Goal: Navigation & Orientation: Understand site structure

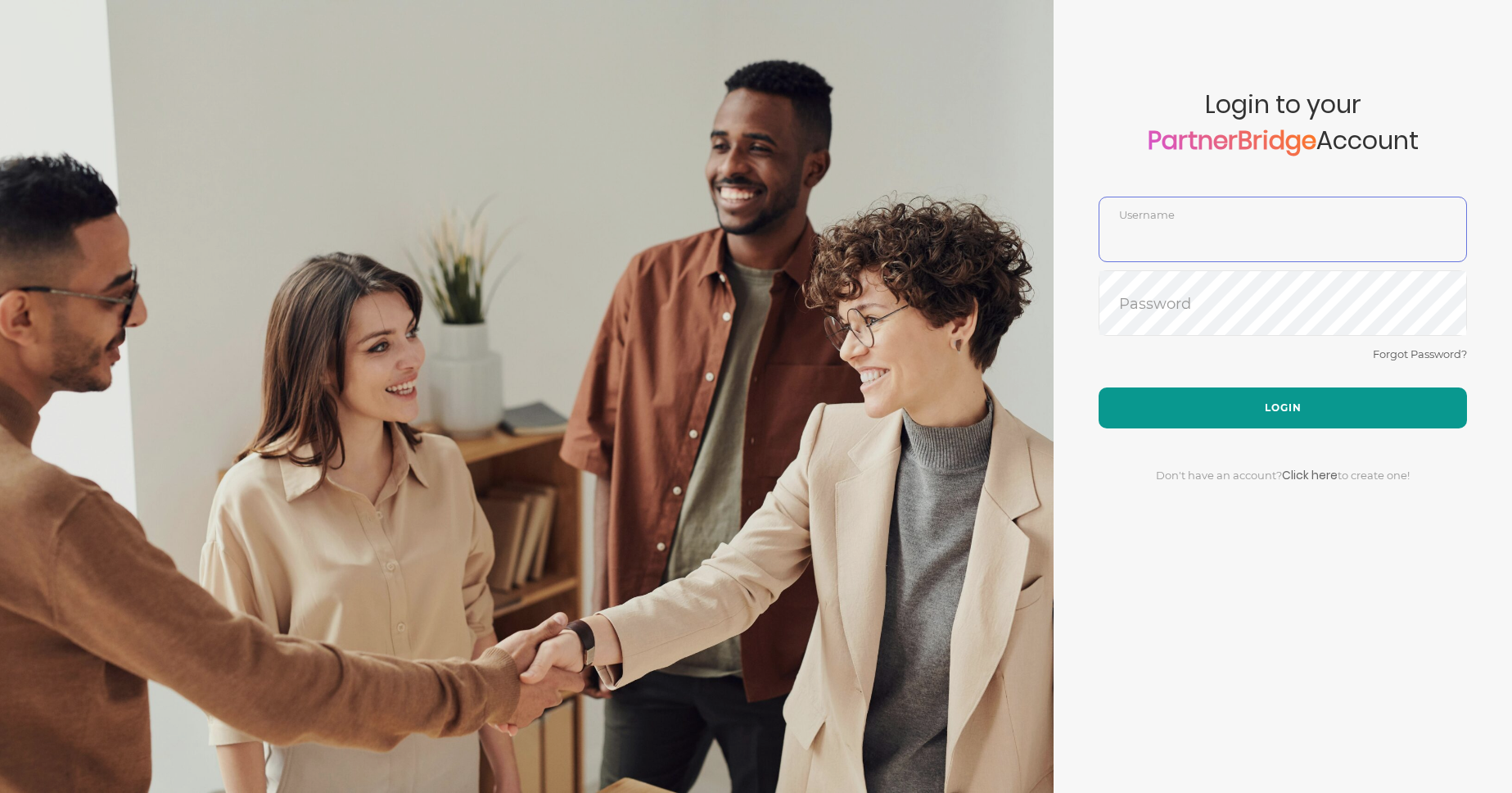
type input "DemoUser"
click at [1211, 403] on button "Login" at bounding box center [1283, 407] width 369 height 41
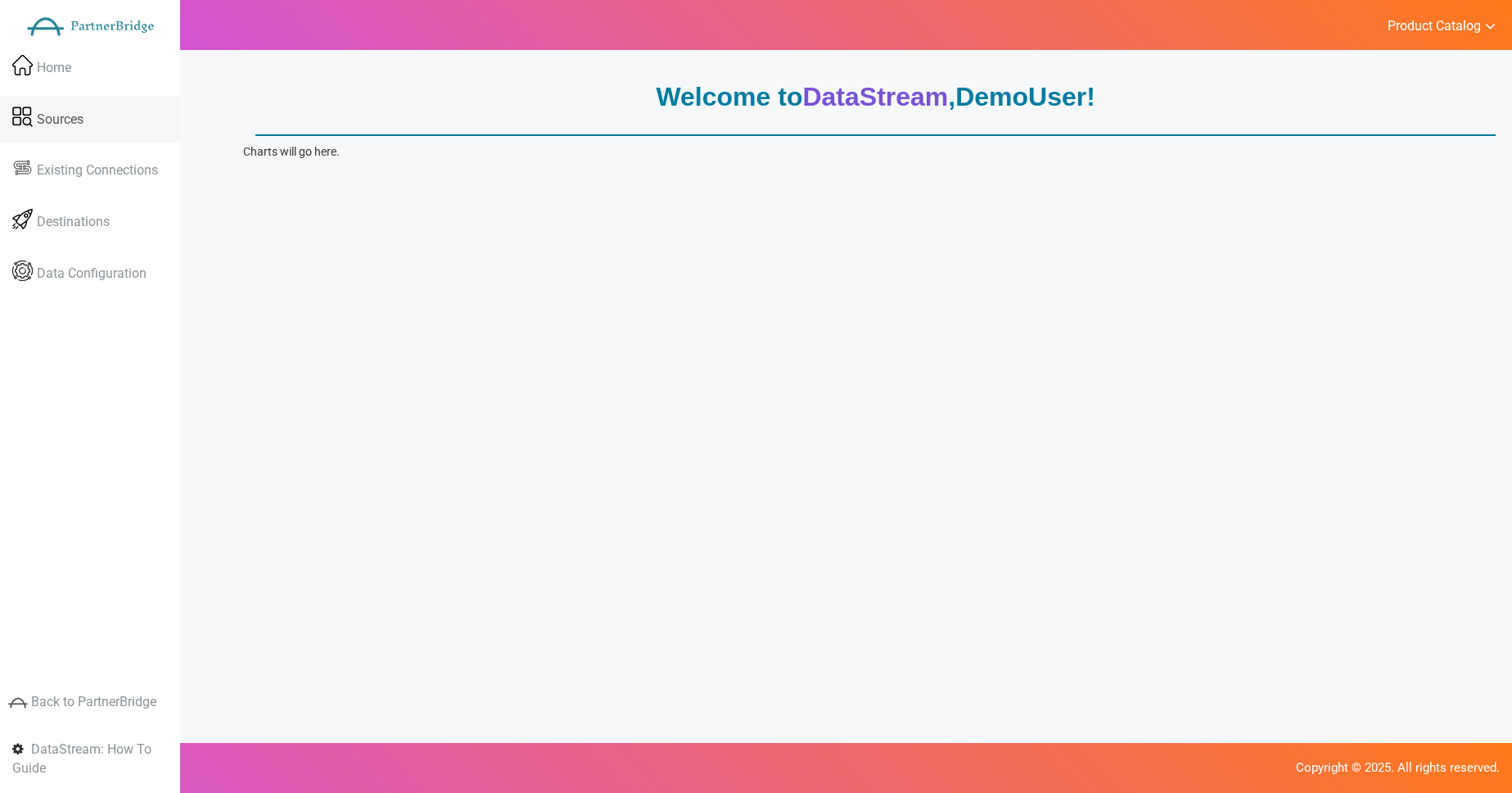
click at [64, 115] on span "Sources" at bounding box center [59, 119] width 46 height 19
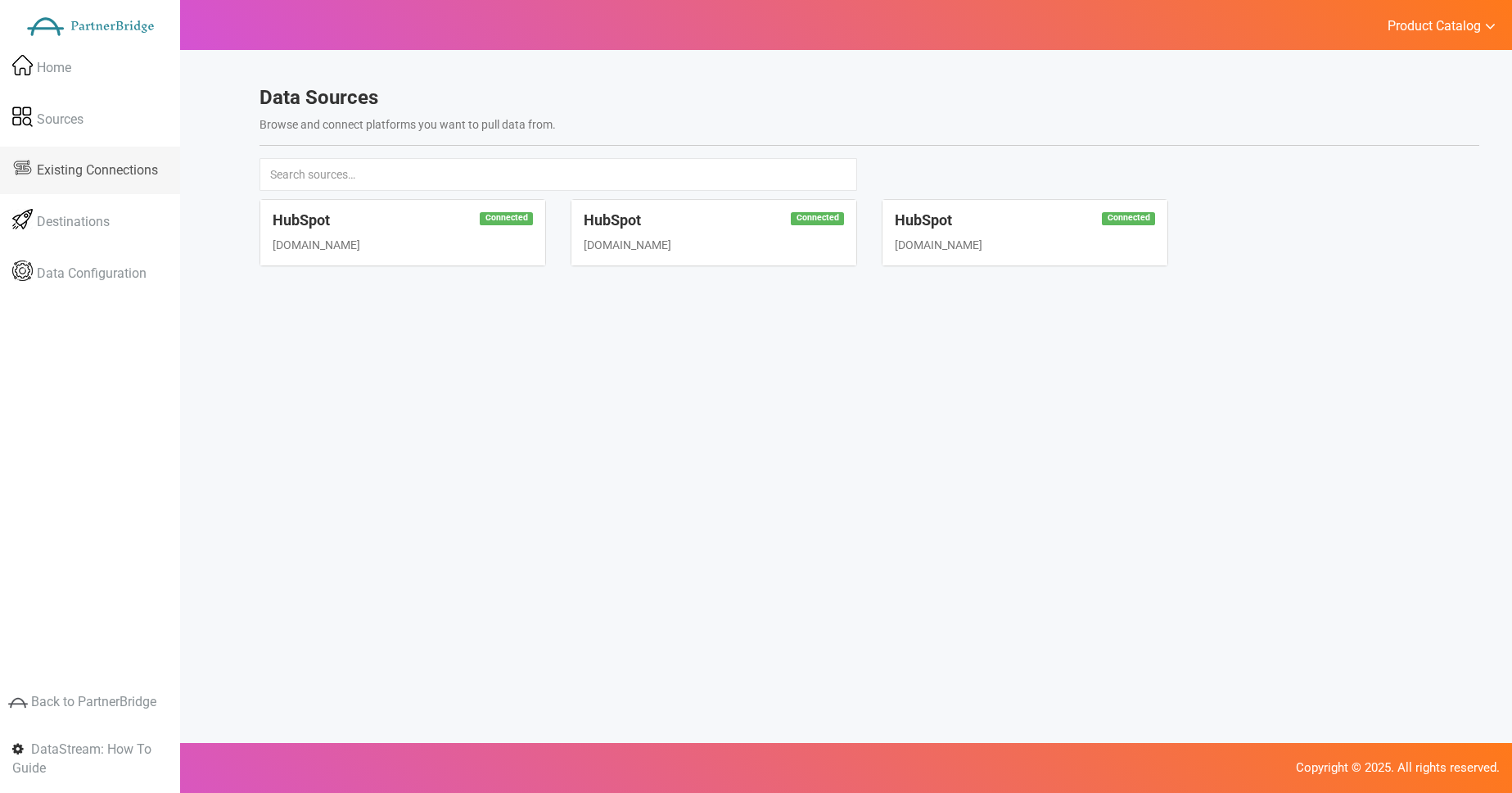
click at [64, 156] on link "Existing Connections" at bounding box center [90, 170] width 180 height 47
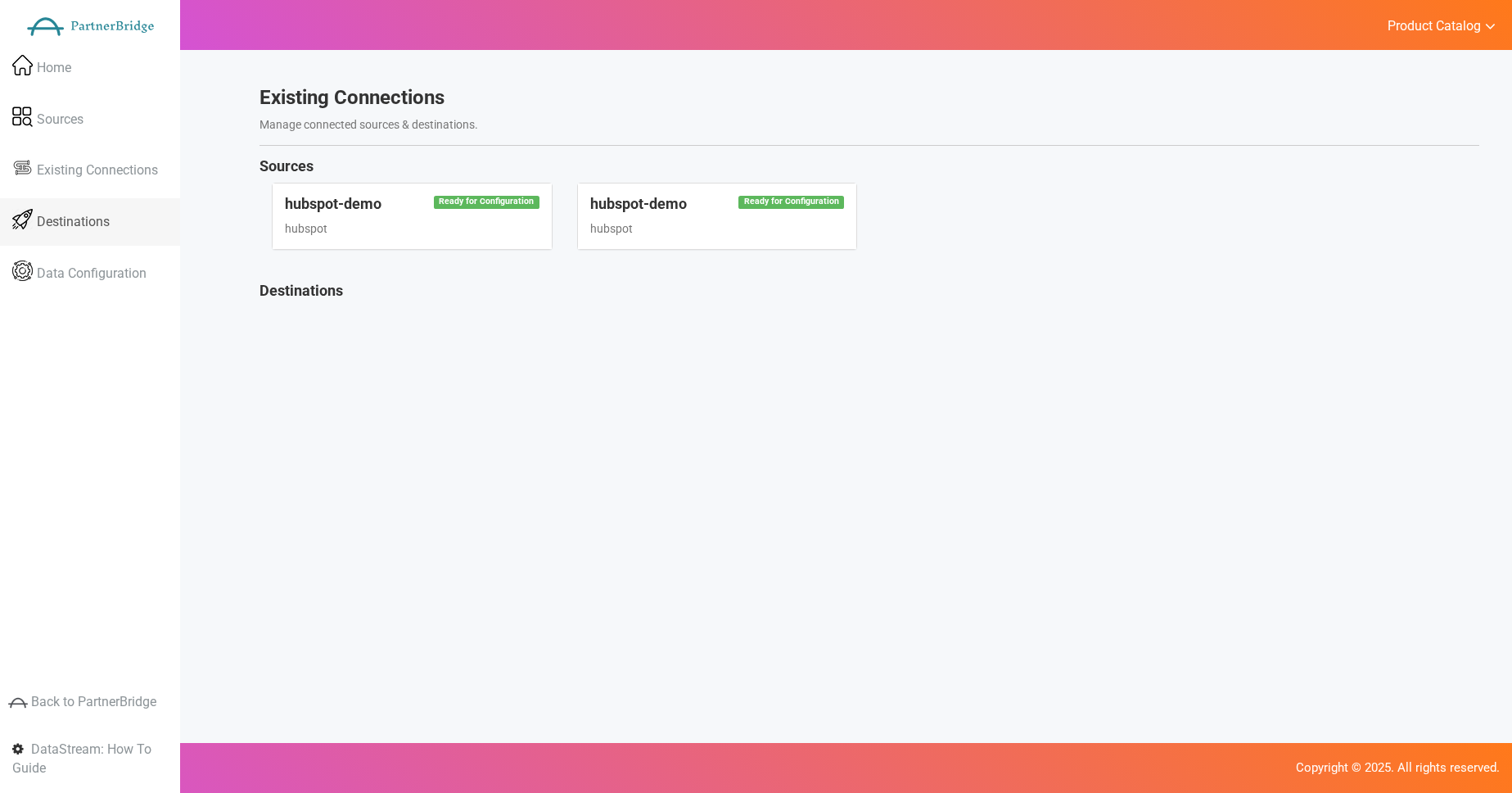
click at [103, 209] on link "Destinations" at bounding box center [90, 221] width 180 height 47
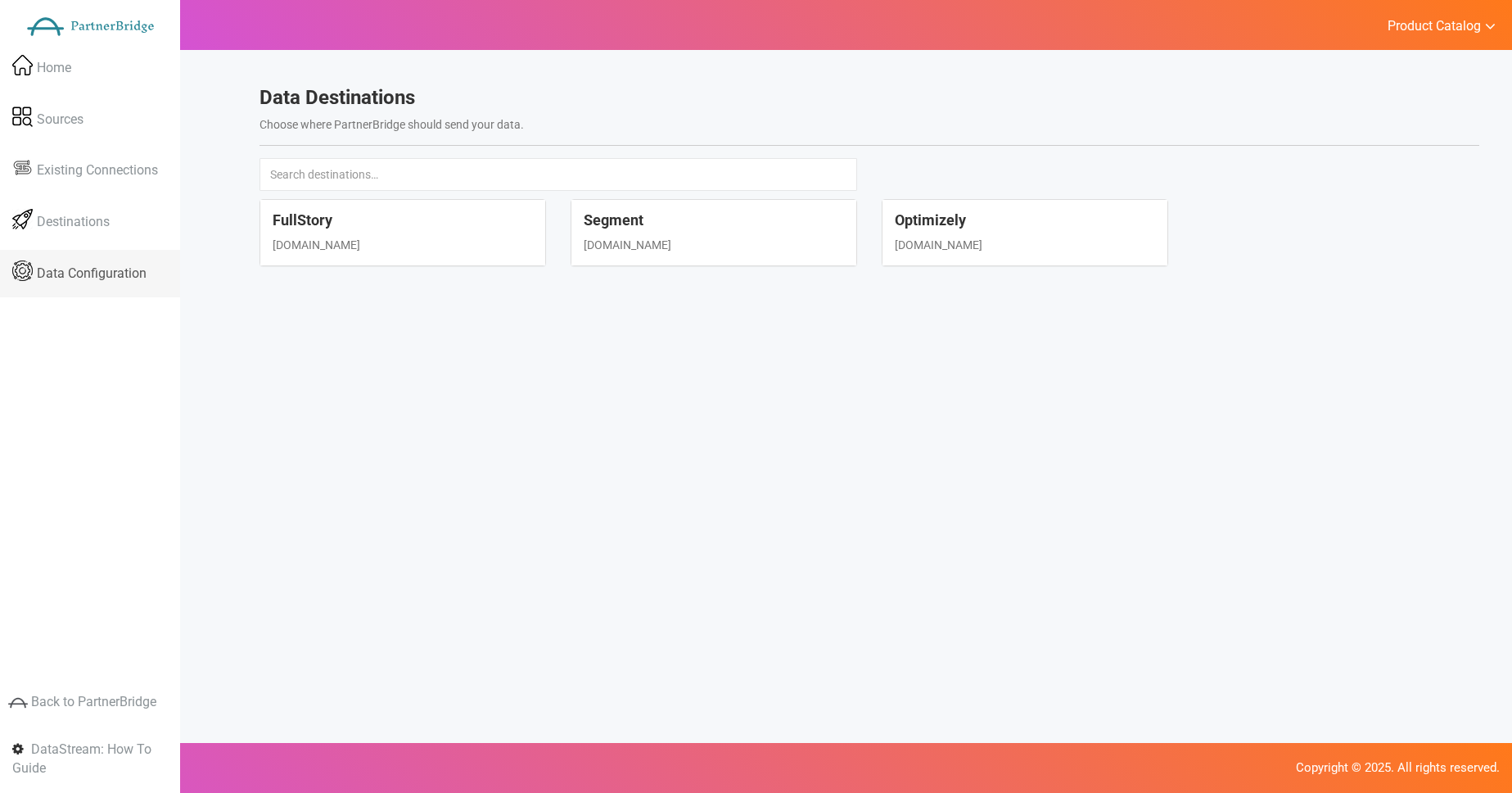
click at [122, 277] on span "Data Configuration" at bounding box center [91, 274] width 110 height 19
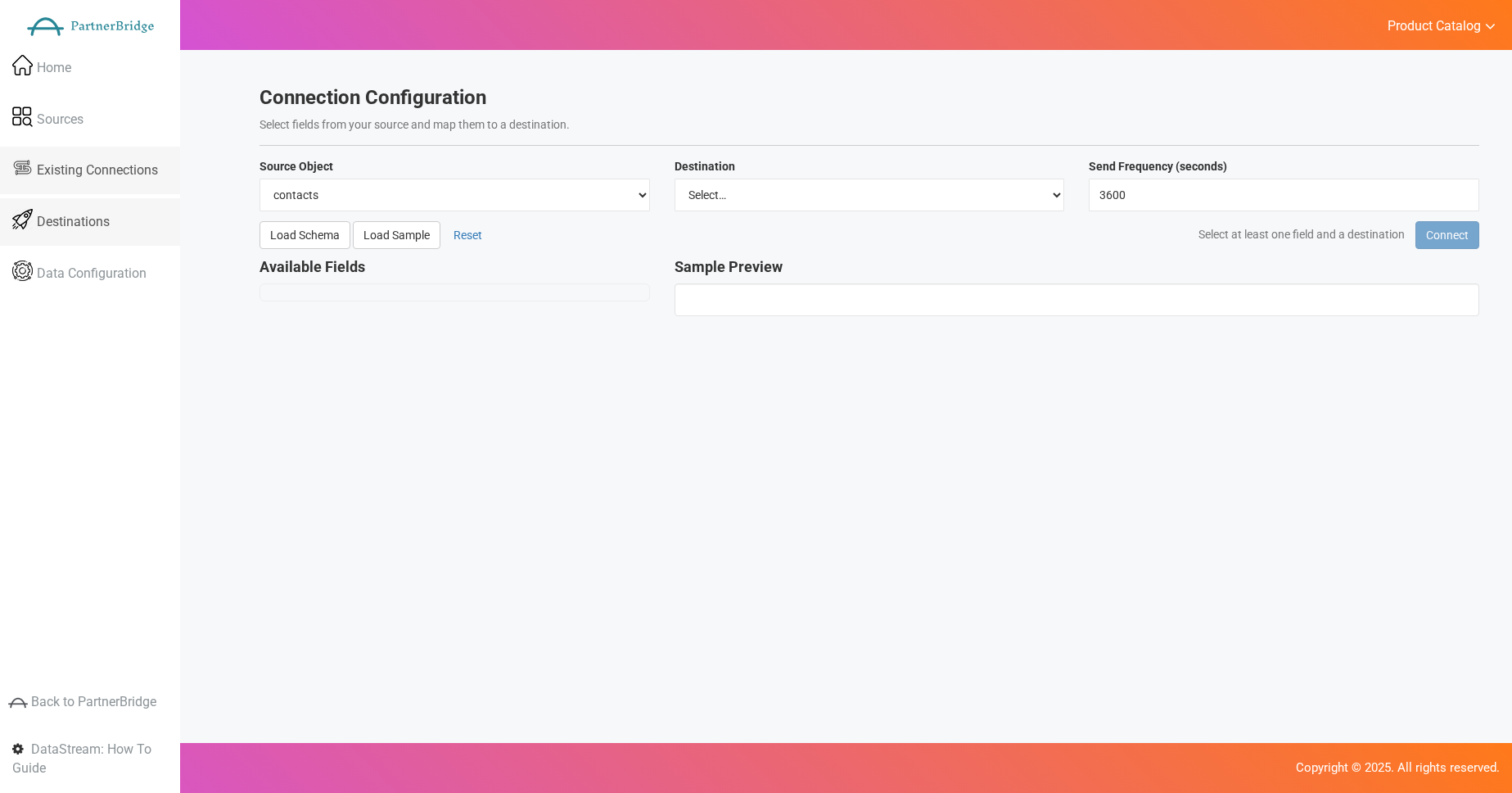
drag, startPoint x: 88, startPoint y: 208, endPoint x: 88, endPoint y: 171, distance: 37.0
click at [88, 206] on link "Destinations" at bounding box center [90, 221] width 180 height 47
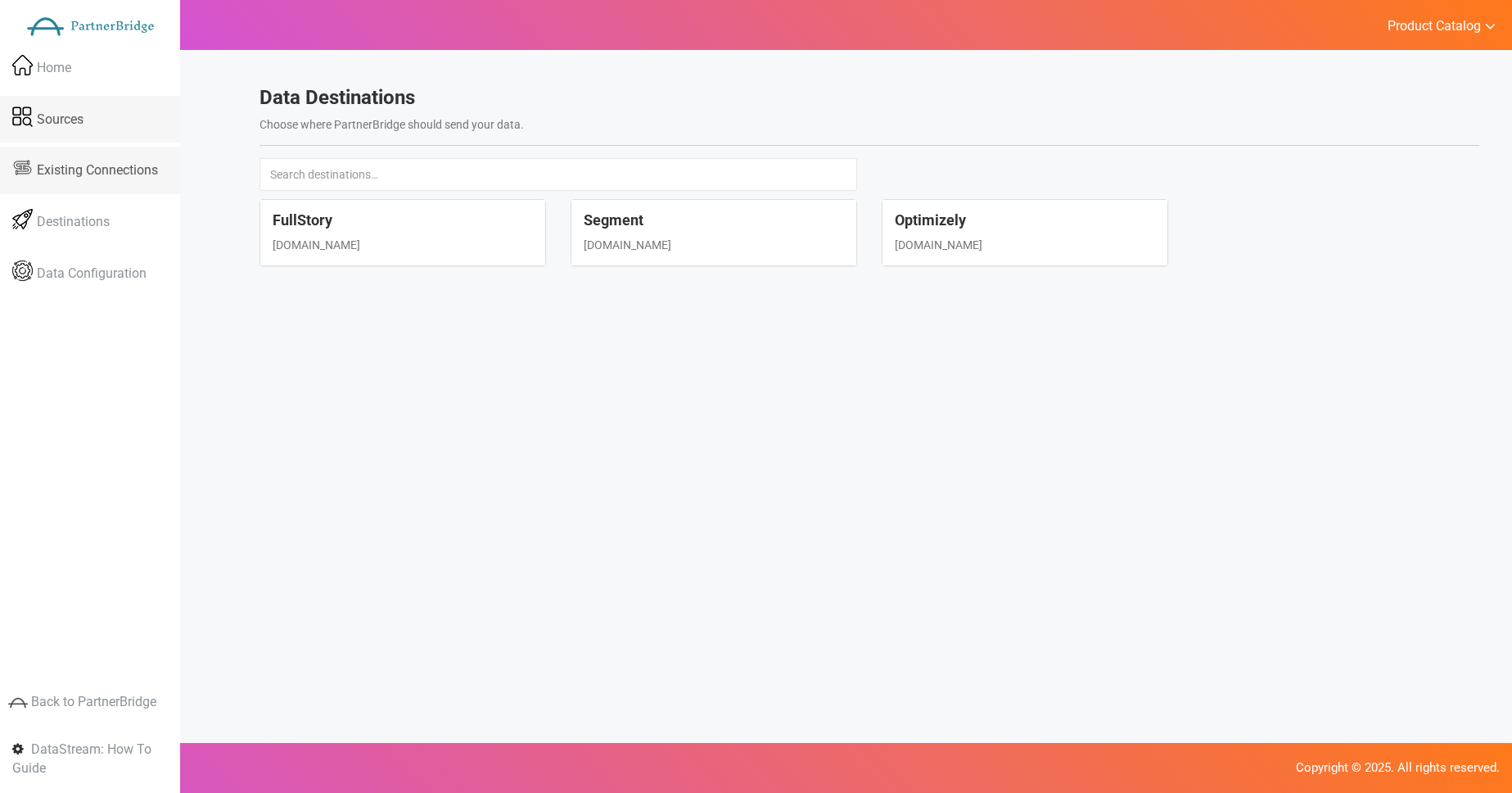
drag, startPoint x: 88, startPoint y: 168, endPoint x: 88, endPoint y: 135, distance: 33.0
click at [88, 167] on span "Existing Connections" at bounding box center [97, 170] width 122 height 19
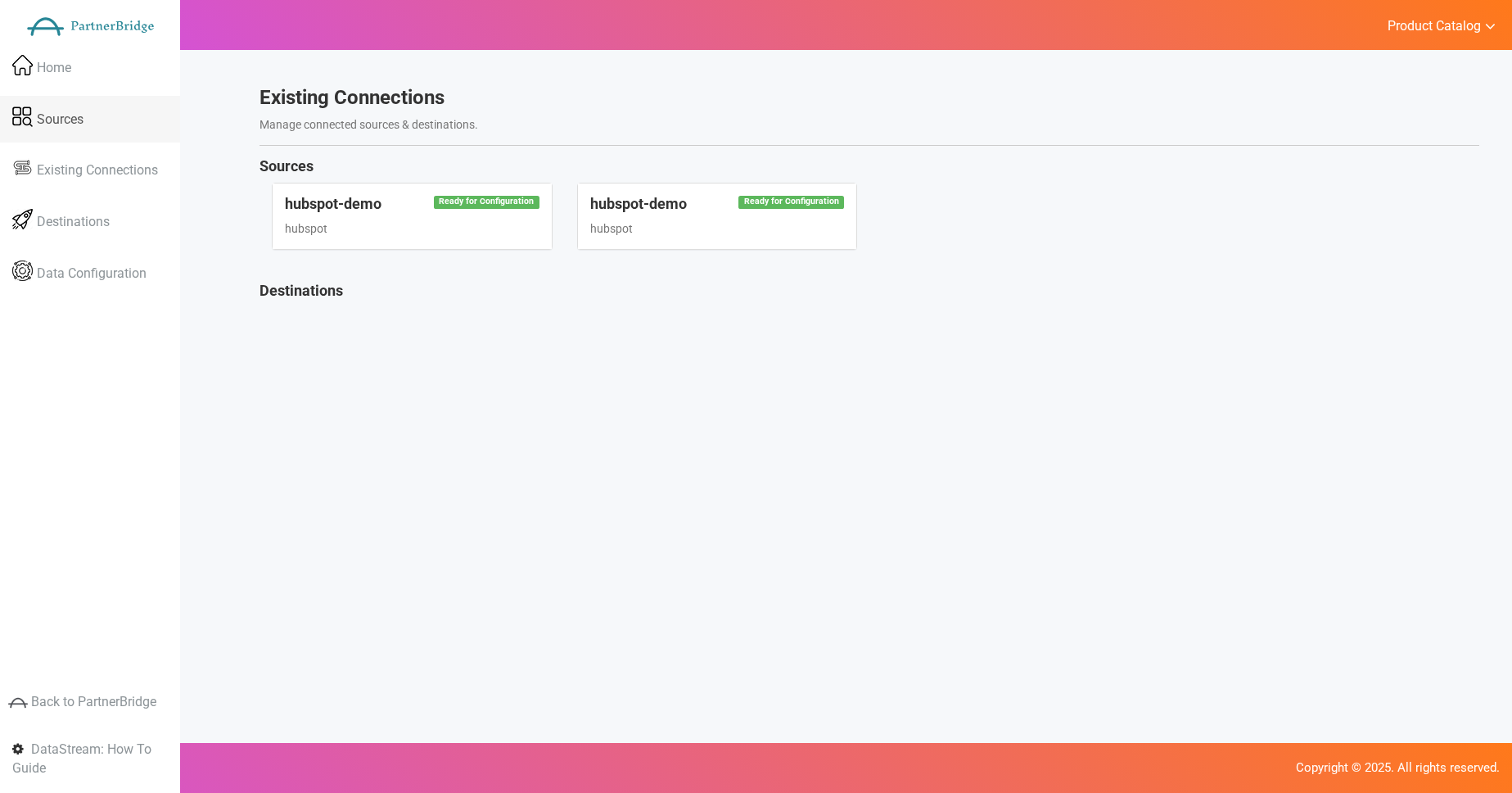
click at [86, 120] on link "Sources" at bounding box center [90, 120] width 180 height 47
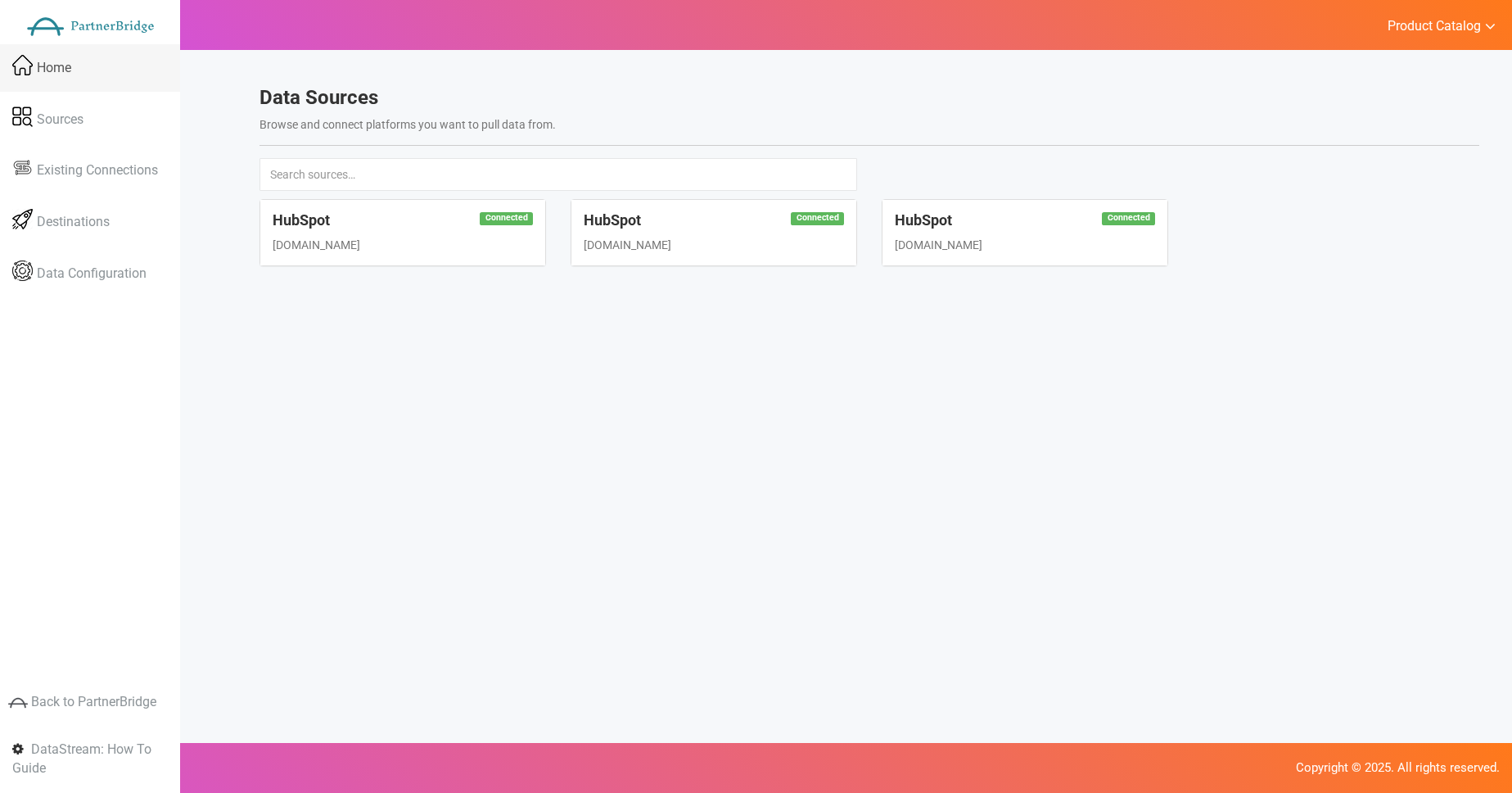
click at [90, 84] on link "Home" at bounding box center [90, 68] width 180 height 47
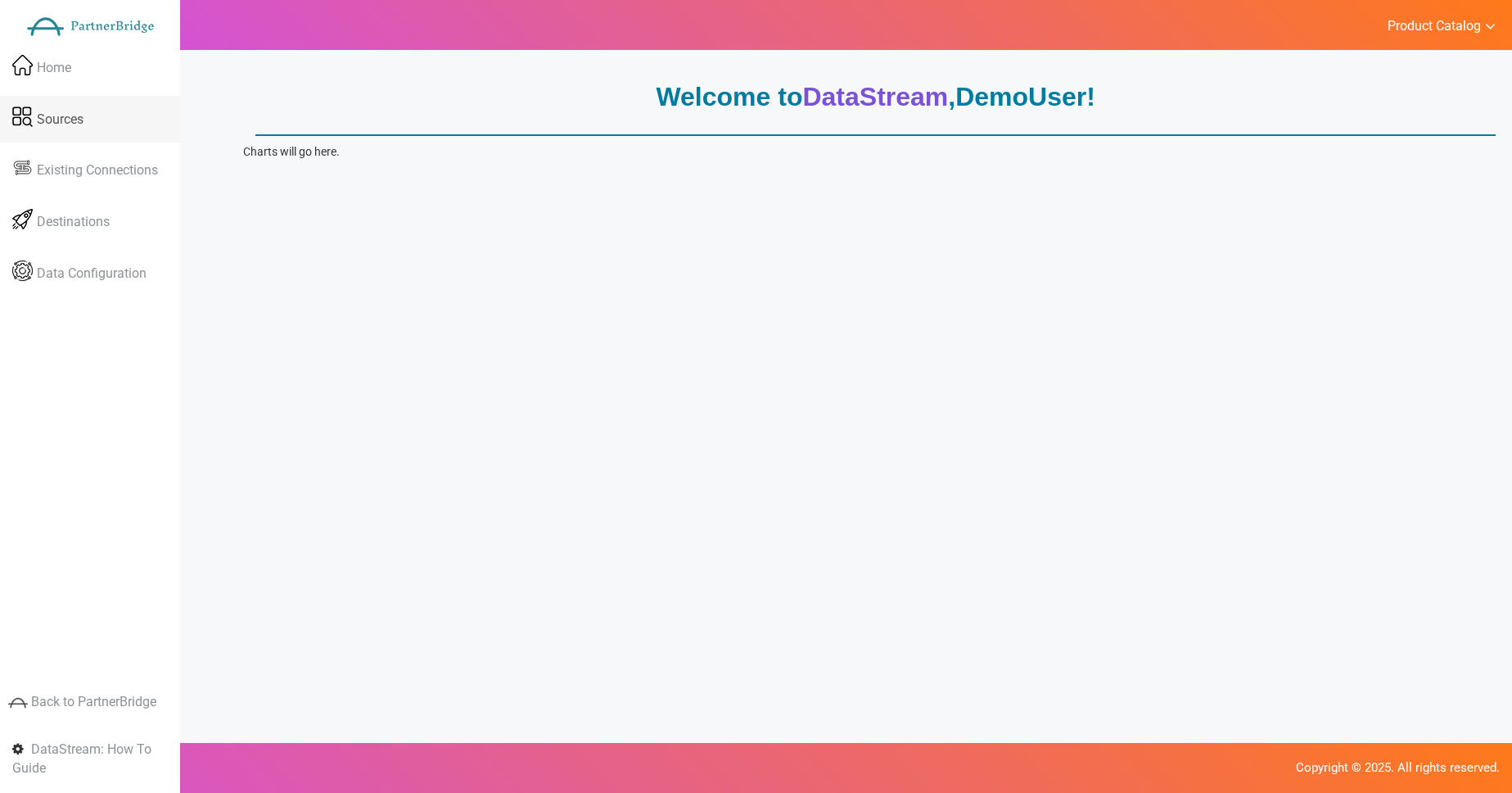
click at [100, 108] on link "Sources" at bounding box center [90, 120] width 180 height 47
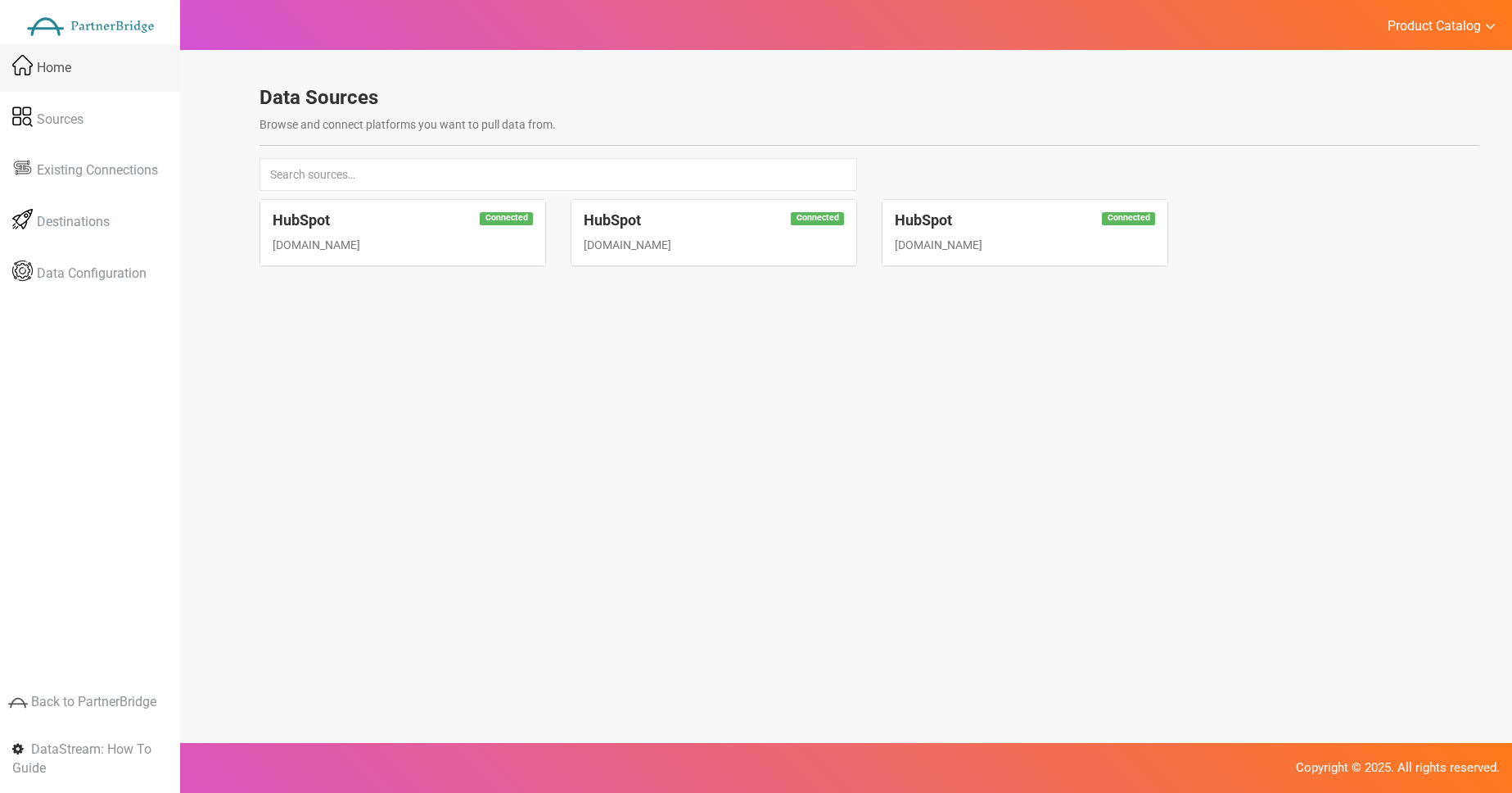
click at [102, 85] on link "Home" at bounding box center [90, 68] width 180 height 47
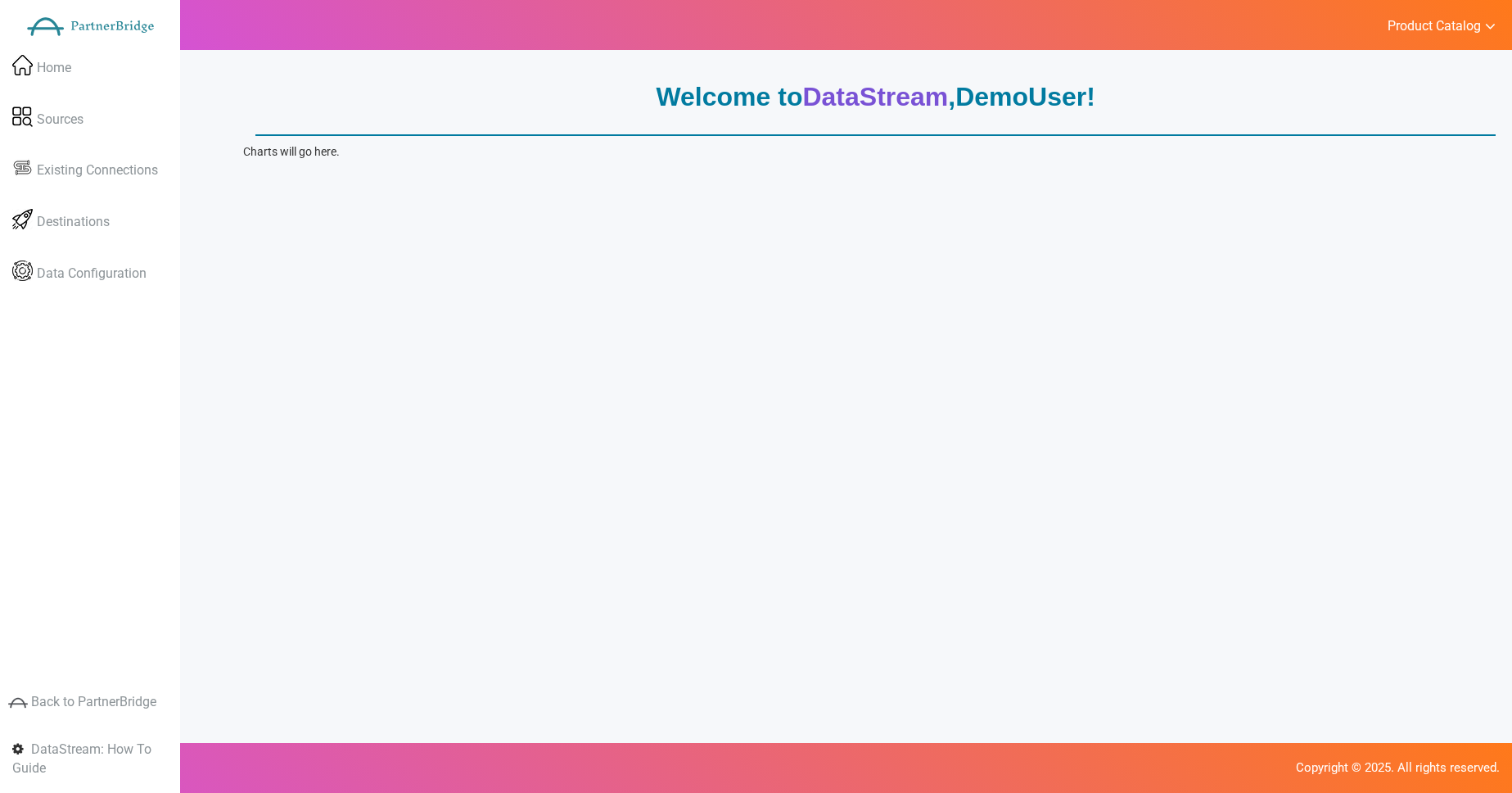
click at [519, 196] on div "Welcome to DataStream , DemoUser ! Charts will go here. Data Sources Browse and…" at bounding box center [869, 451] width 1286 height 793
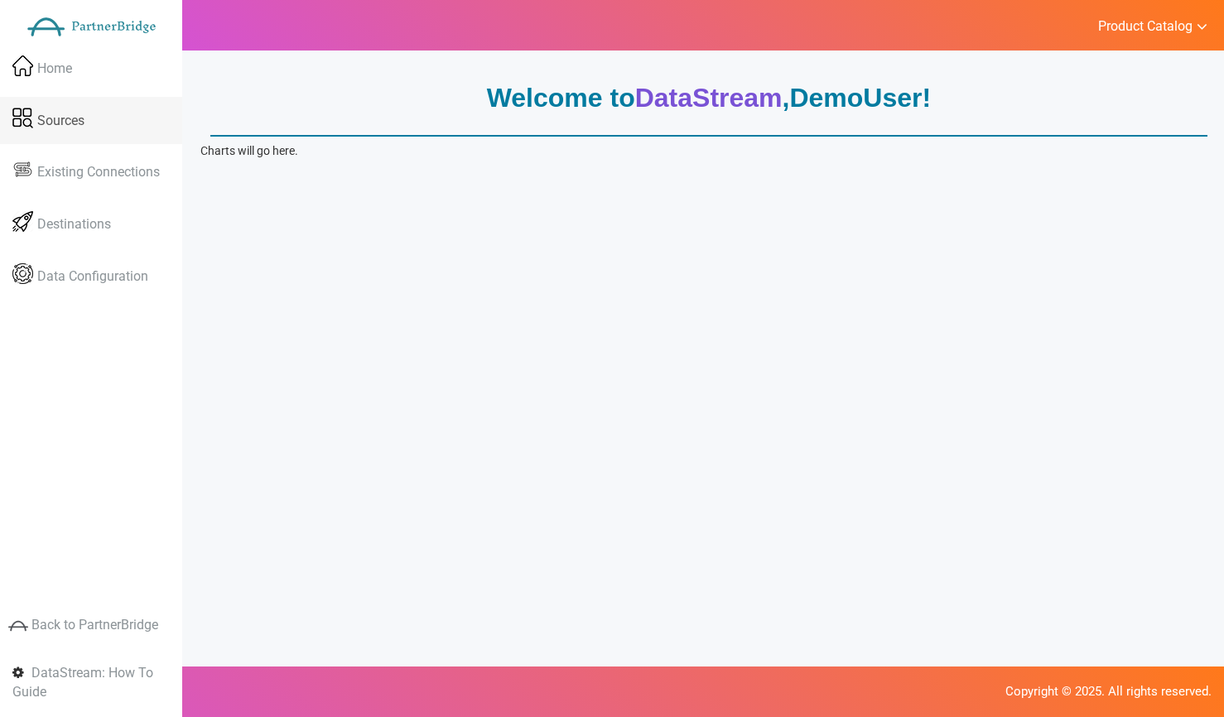
click at [89, 110] on link "Sources" at bounding box center [91, 121] width 182 height 48
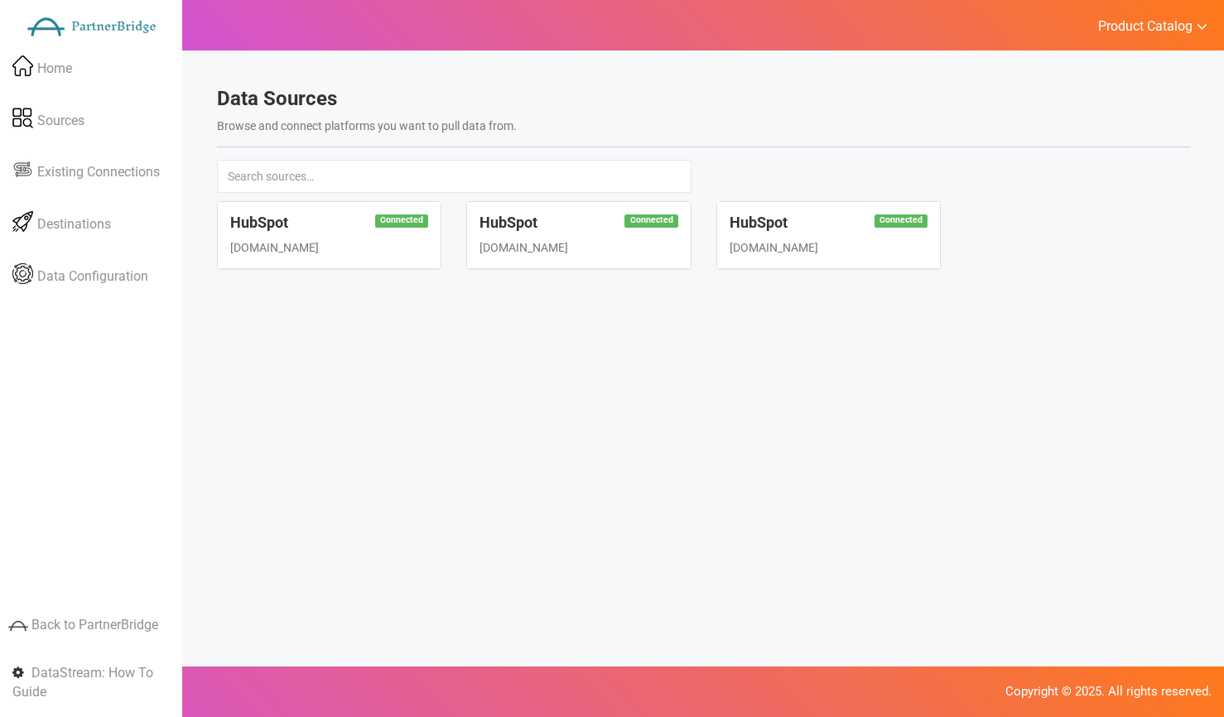
click at [374, 235] on div "Connected HubSpot [DOMAIN_NAME]" at bounding box center [330, 235] width 224 height 66
click at [80, 171] on span "Existing Connections" at bounding box center [98, 172] width 123 height 19
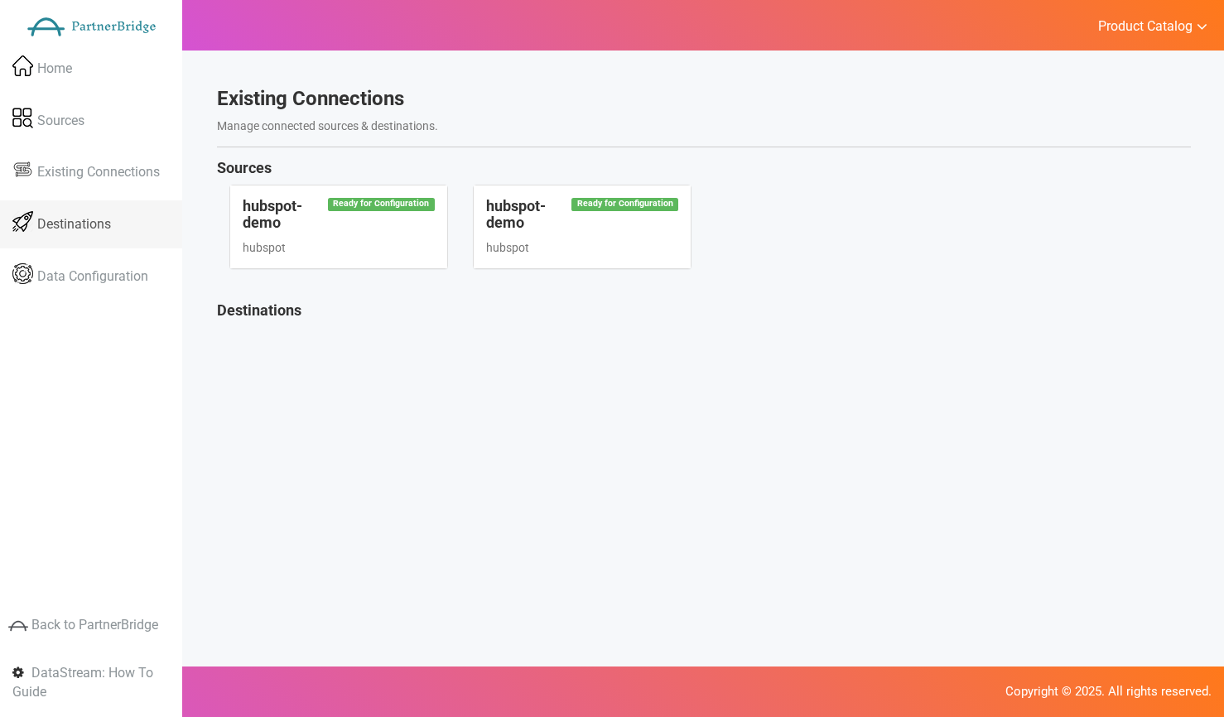
click at [99, 233] on span "Destinations" at bounding box center [74, 224] width 74 height 19
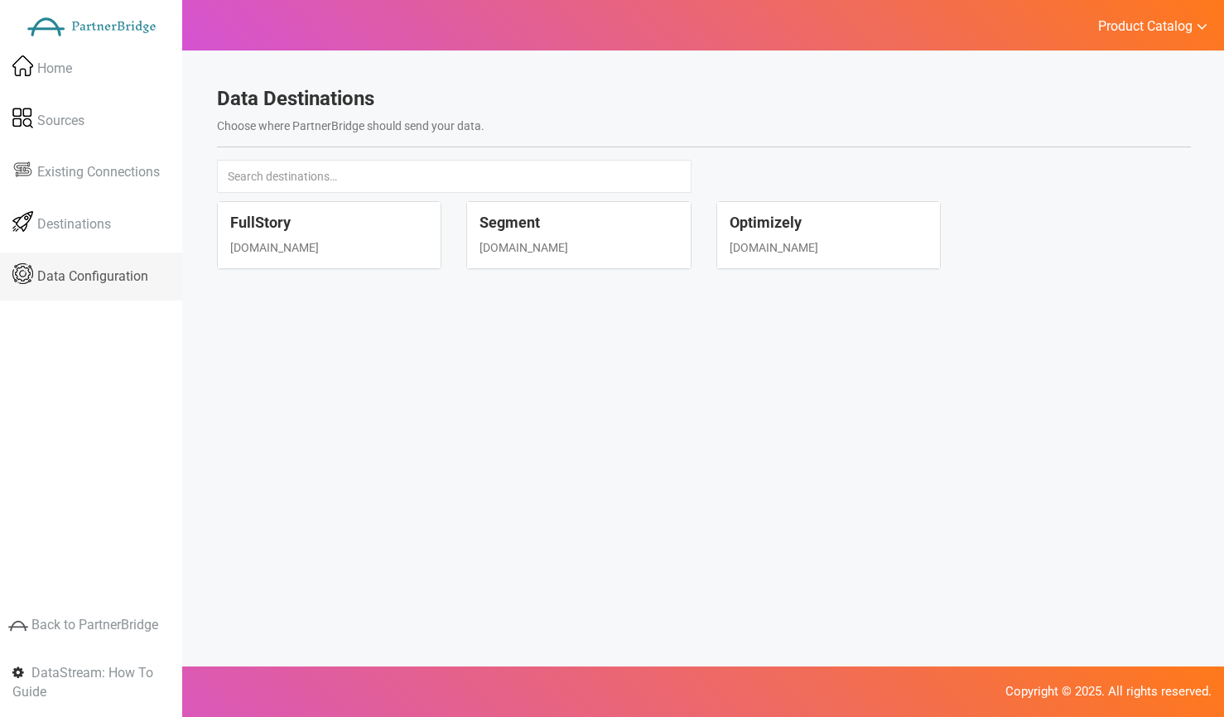
click at [82, 261] on link "Data Configuration" at bounding box center [91, 277] width 182 height 48
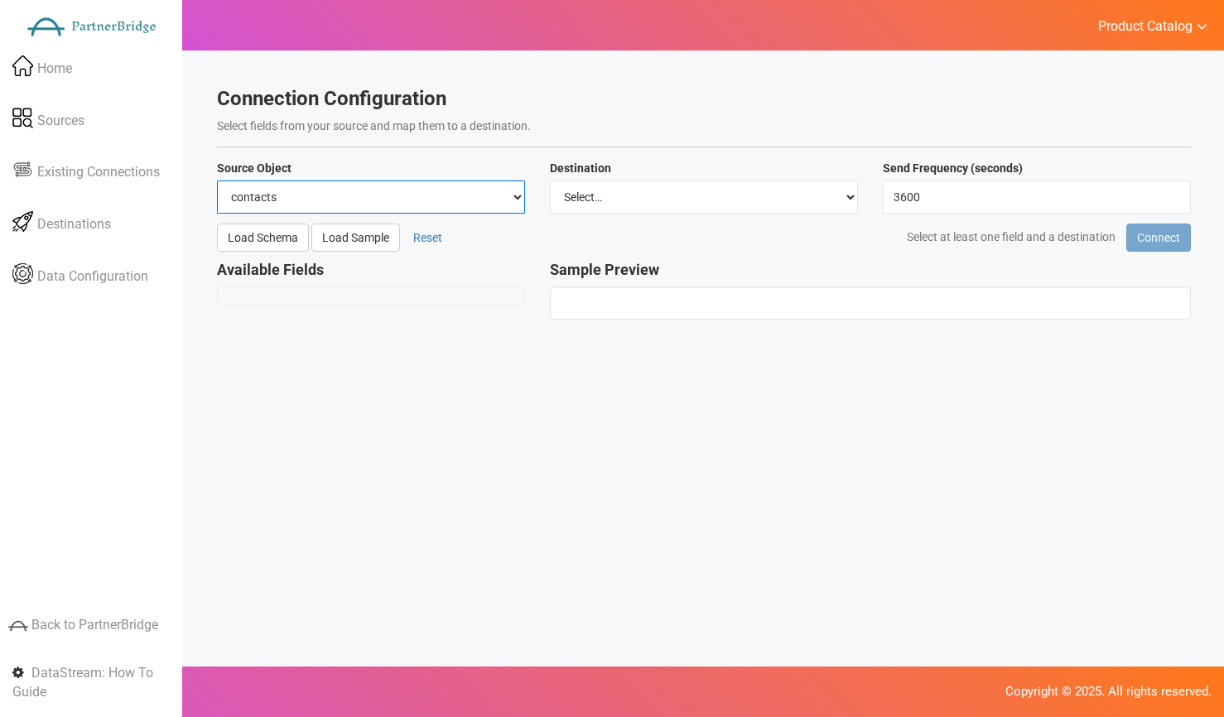
click at [336, 209] on select "contacts deals companies" at bounding box center [371, 197] width 308 height 33
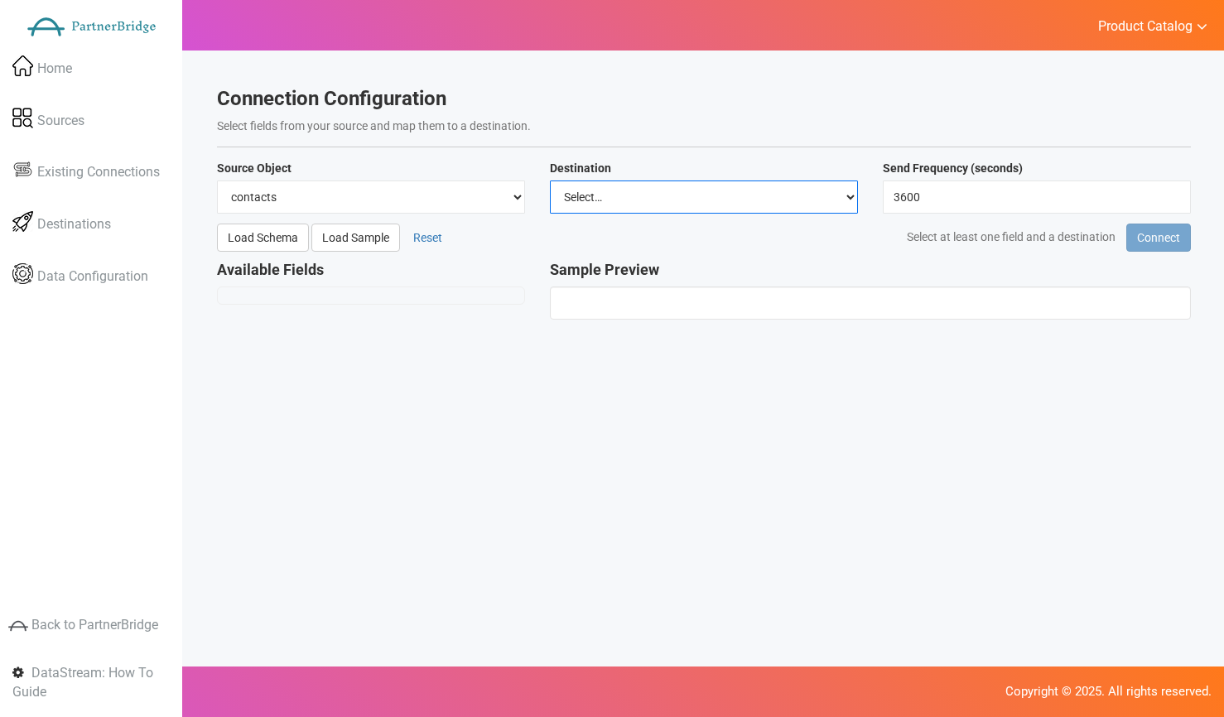
click at [623, 196] on select "Select… FullStory Segment Optimizely" at bounding box center [704, 197] width 308 height 33
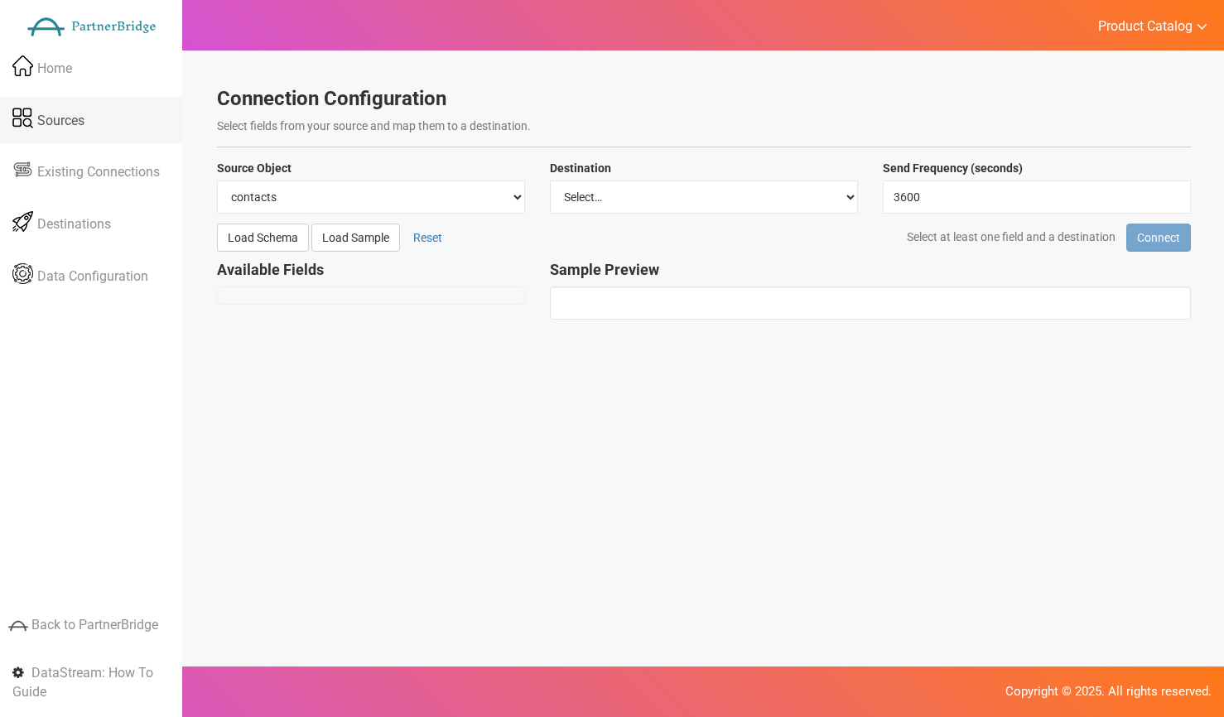
click at [65, 139] on link "Sources" at bounding box center [91, 121] width 182 height 48
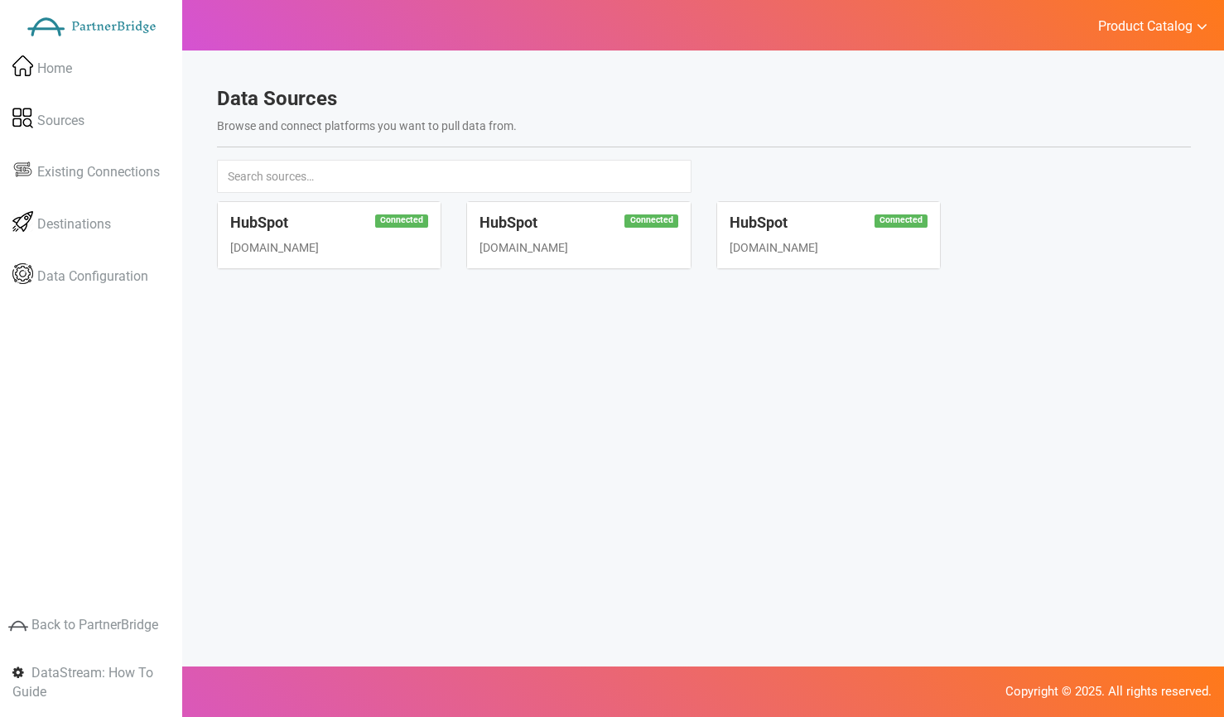
click at [825, 239] on div "[DOMAIN_NAME]" at bounding box center [829, 247] width 199 height 17
click at [341, 224] on h4 "HubSpot" at bounding box center [329, 223] width 199 height 17
click at [459, 387] on div "Welcome to DataStream , DemoUser ! Charts will go here. Data Sources Browse and…" at bounding box center [704, 413] width 1041 height 717
